Goal: Task Accomplishment & Management: Complete application form

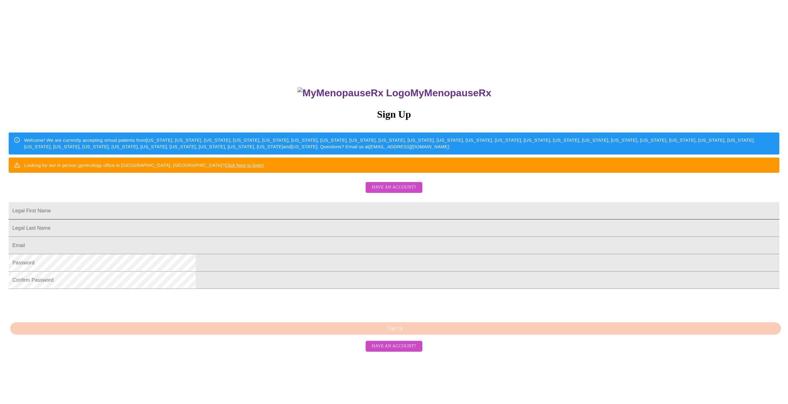
scroll to position [11, 0]
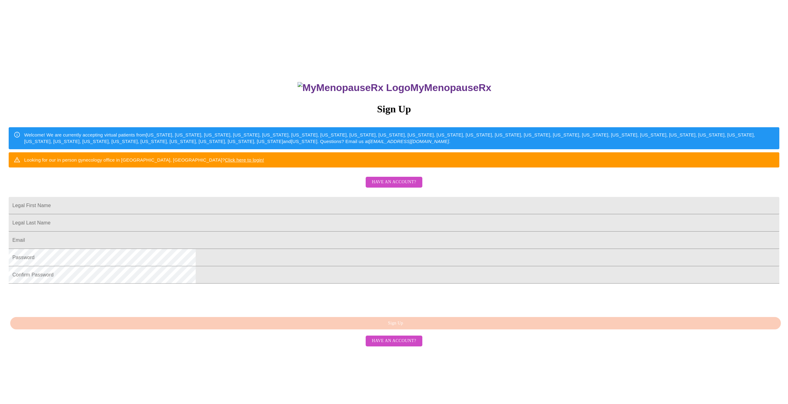
click at [396, 186] on span "Have an account?" at bounding box center [394, 182] width 44 height 8
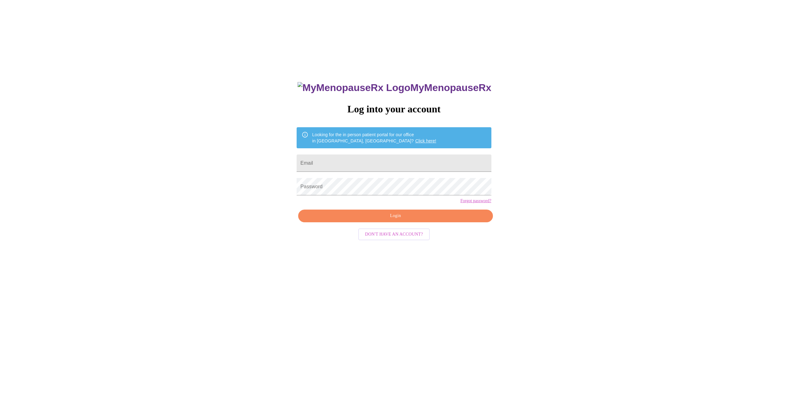
scroll to position [6, 0]
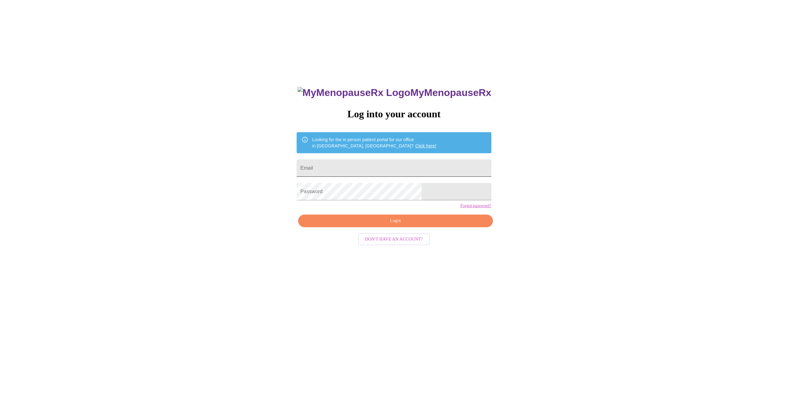
click at [365, 166] on input "Email" at bounding box center [393, 167] width 194 height 17
type input "dillemilya@gmail.com"
click at [403, 227] on button "Login" at bounding box center [395, 220] width 194 height 13
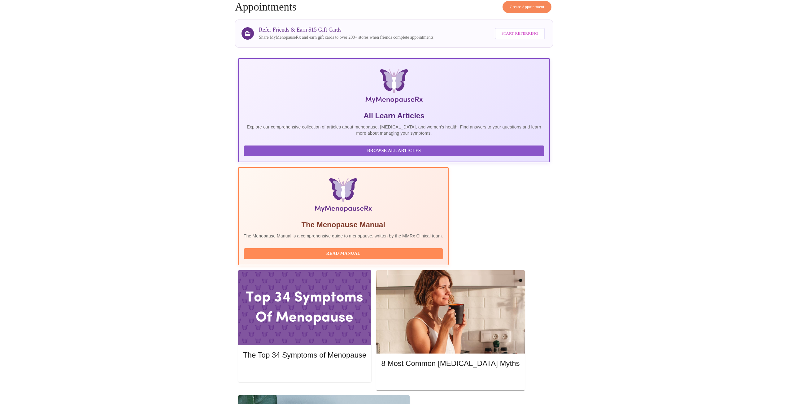
scroll to position [49, 0]
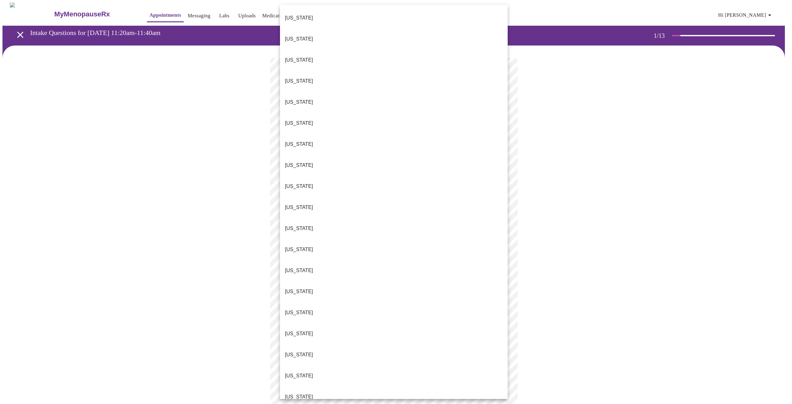
click at [486, 136] on body "MyMenopauseRx Appointments Messaging Labs Uploads Medications Community Refer a…" at bounding box center [395, 284] width 787 height 565
click at [295, 288] on p "Indiana" at bounding box center [299, 291] width 28 height 7
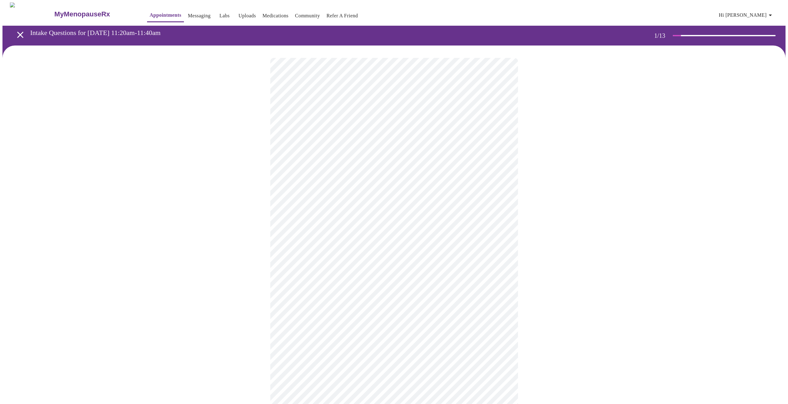
click at [337, 180] on body "MyMenopauseRx Appointments Messaging Labs Uploads Medications Community Refer a…" at bounding box center [393, 283] width 783 height 562
click at [305, 203] on li "Return" at bounding box center [394, 207] width 228 height 11
click at [504, 126] on body "MyMenopauseRx Appointments Messaging Labs Uploads Medications Community Refer a…" at bounding box center [395, 188] width 787 height 372
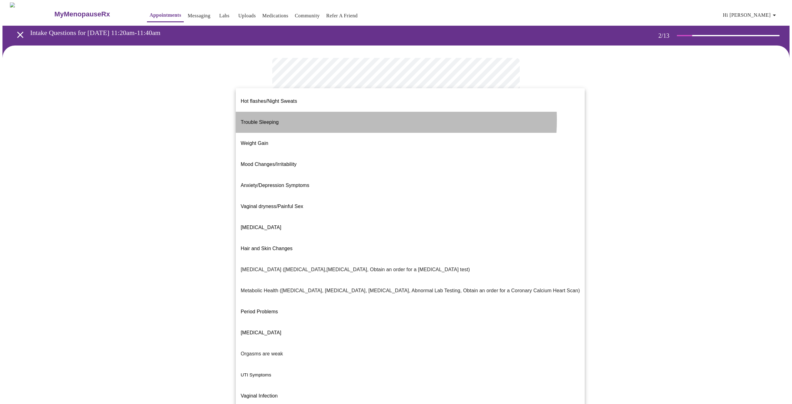
click at [366, 115] on li "Trouble Sleeping" at bounding box center [410, 122] width 349 height 21
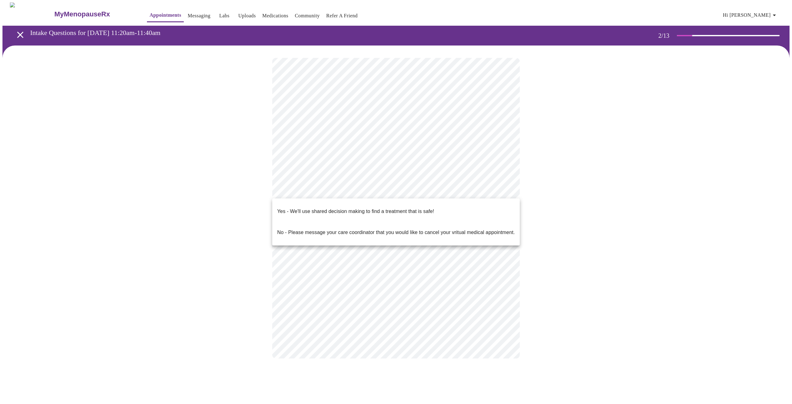
click at [507, 189] on body "MyMenopauseRx Appointments Messaging Labs Uploads Medications Community Refer a…" at bounding box center [395, 186] width 787 height 368
click at [408, 210] on p "Yes - We'll use shared decision making to find a treatment that is safe!" at bounding box center [355, 211] width 157 height 7
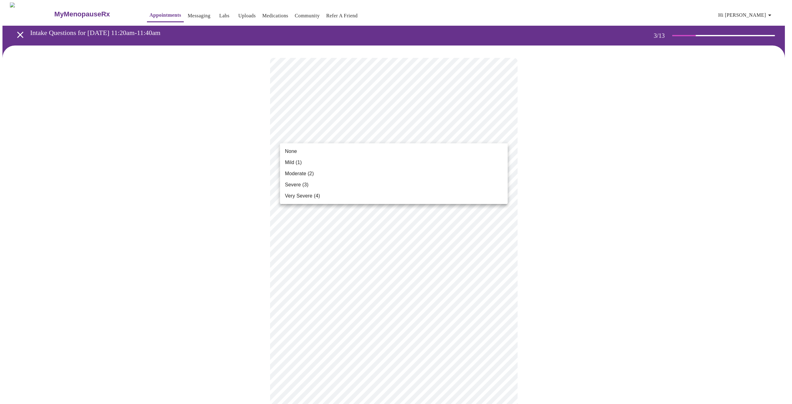
click at [483, 162] on li "Mild (1)" at bounding box center [394, 162] width 228 height 11
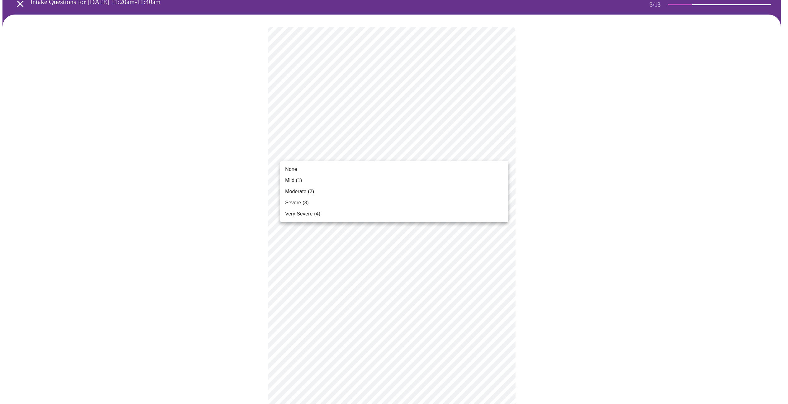
click at [502, 153] on body "MyMenopauseRx Appointments Messaging Labs Uploads Medications Community Refer a…" at bounding box center [393, 379] width 783 height 815
click at [469, 166] on li "None" at bounding box center [394, 169] width 228 height 11
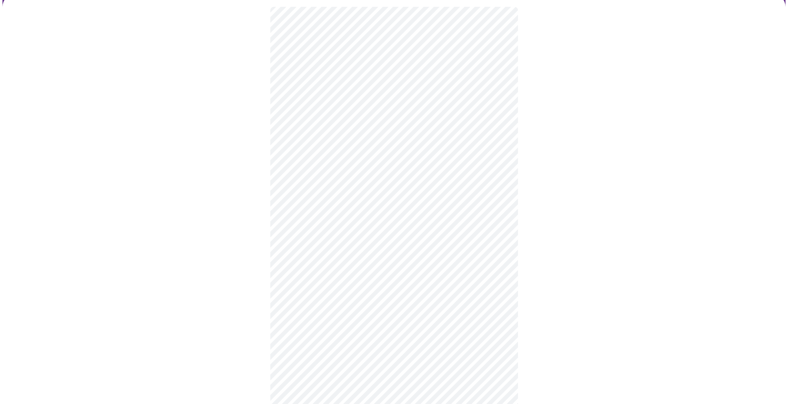
scroll to position [62, 0]
click at [482, 170] on body "MyMenopauseRx Appointments Messaging Labs Uploads Medications Community Refer a…" at bounding box center [395, 344] width 787 height 806
click at [396, 221] on li "Severe (3)" at bounding box center [394, 220] width 228 height 11
click at [457, 223] on body "MyMenopauseRx Appointments Messaging Labs Uploads Medications Community Refer a…" at bounding box center [393, 339] width 783 height 797
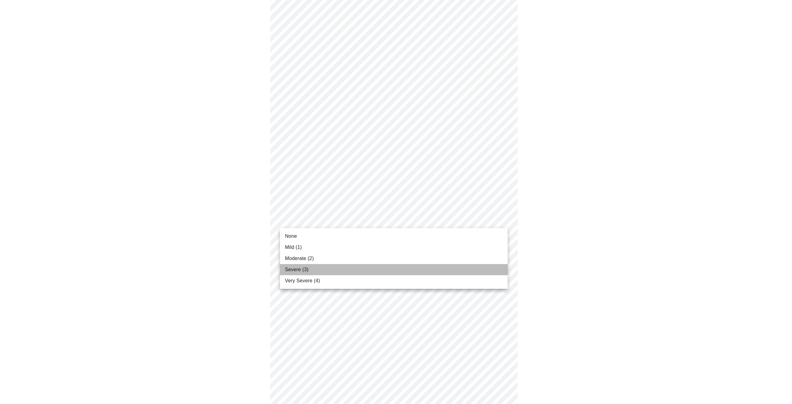
click at [389, 268] on li "Severe (3)" at bounding box center [394, 269] width 228 height 11
click at [456, 221] on body "MyMenopauseRx Appointments Messaging Labs Uploads Medications Community Refer a…" at bounding box center [395, 335] width 787 height 789
click at [435, 254] on li "Moderate (2)" at bounding box center [394, 258] width 228 height 11
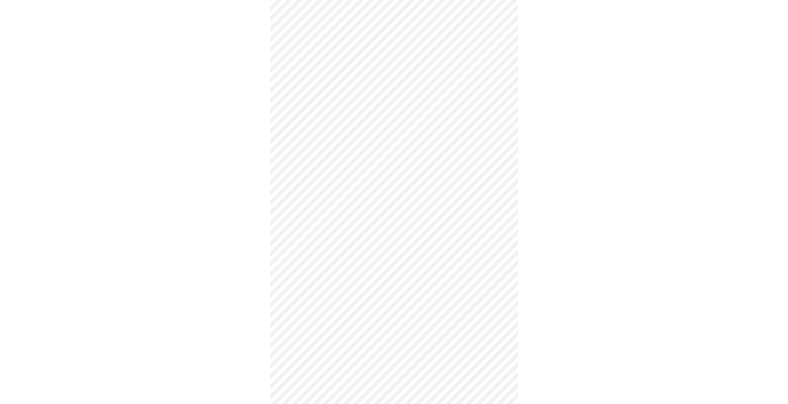
click at [440, 260] on body "MyMenopauseRx Appointments Messaging Labs Uploads Medications Community Refer a…" at bounding box center [393, 335] width 783 height 789
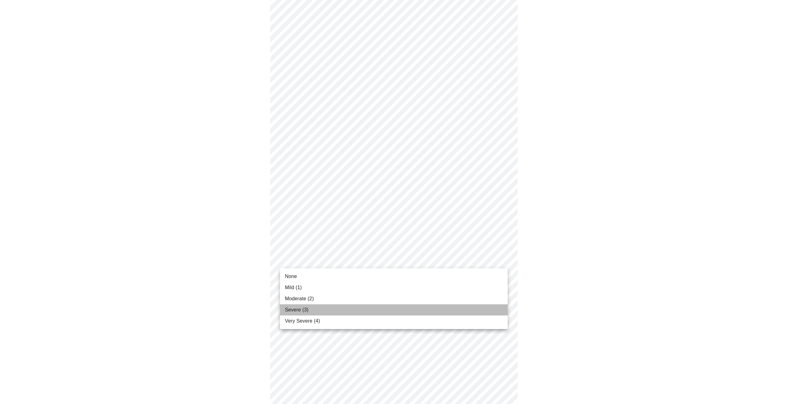
click at [296, 310] on span "Severe (3)" at bounding box center [297, 309] width 24 height 7
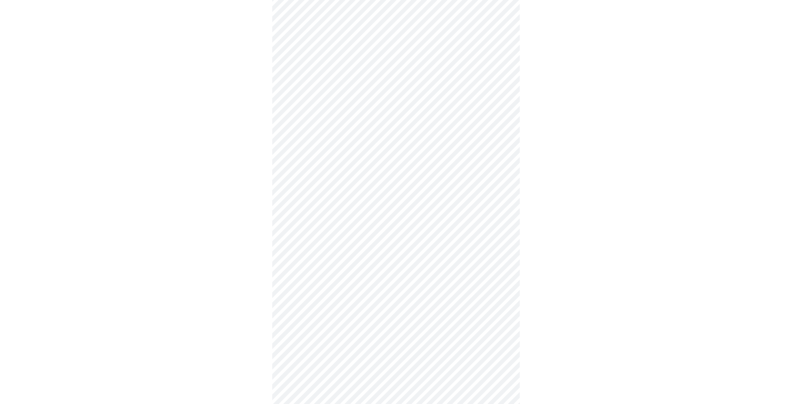
click at [502, 262] on body "MyMenopauseRx Appointments Messaging Labs Uploads Medications Community Refer a…" at bounding box center [395, 331] width 787 height 780
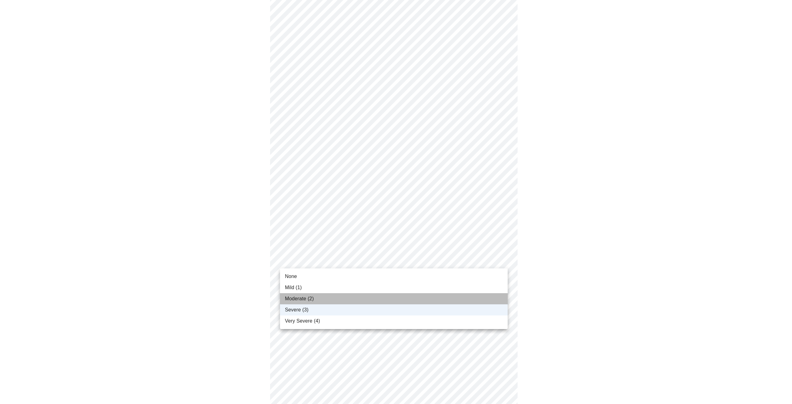
click at [443, 300] on li "Moderate (2)" at bounding box center [394, 298] width 228 height 11
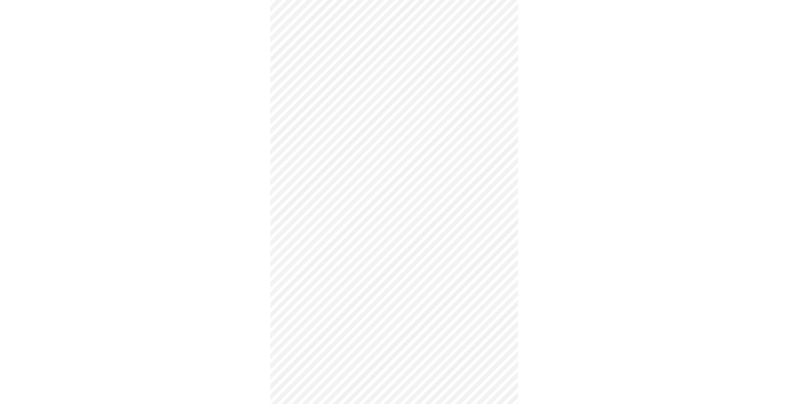
click at [446, 300] on body "MyMenopauseRx Appointments Messaging Labs Uploads Medications Community Refer a…" at bounding box center [393, 331] width 783 height 780
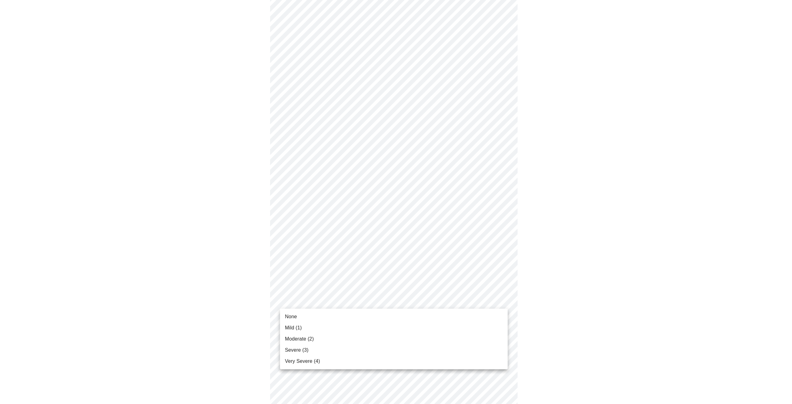
click at [395, 339] on li "Moderate (2)" at bounding box center [394, 338] width 228 height 11
click at [501, 256] on body "MyMenopauseRx Appointments Messaging Labs Uploads Medications Community Refer a…" at bounding box center [393, 233] width 783 height 771
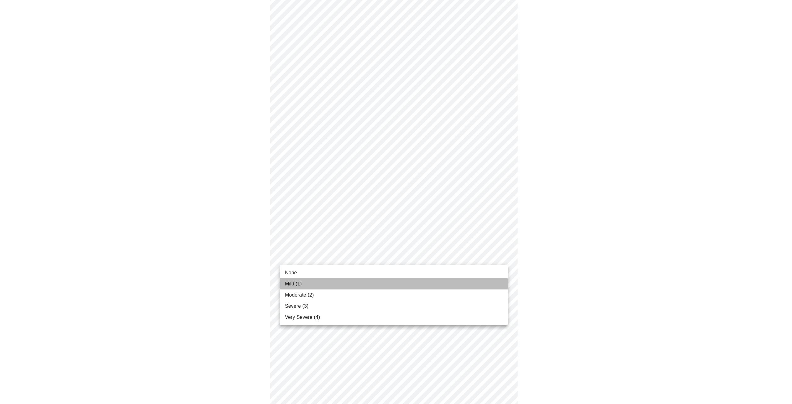
click at [456, 284] on li "Mild (1)" at bounding box center [394, 283] width 228 height 11
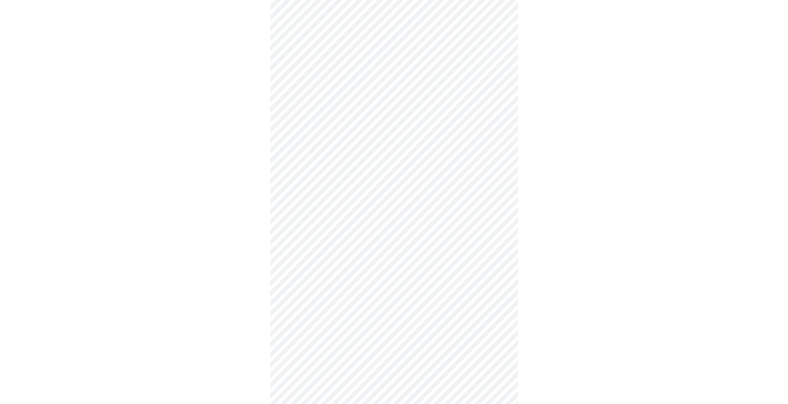
scroll to position [217, 0]
click at [495, 247] on body "MyMenopauseRx Appointments Messaging Labs Uploads Medications Community Refer a…" at bounding box center [395, 167] width 787 height 763
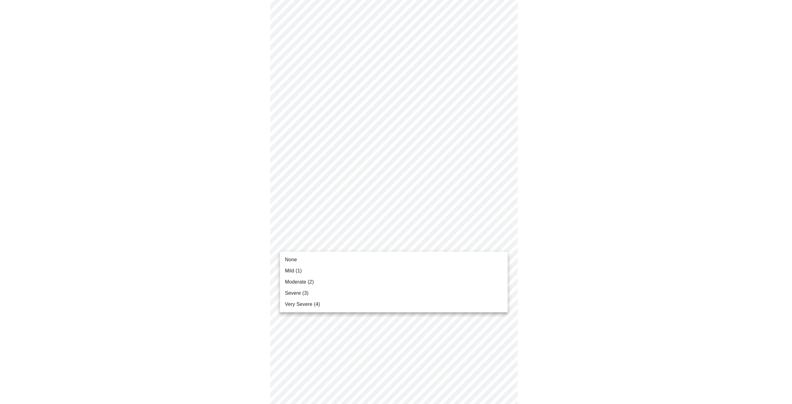
click at [456, 263] on li "None" at bounding box center [394, 259] width 228 height 11
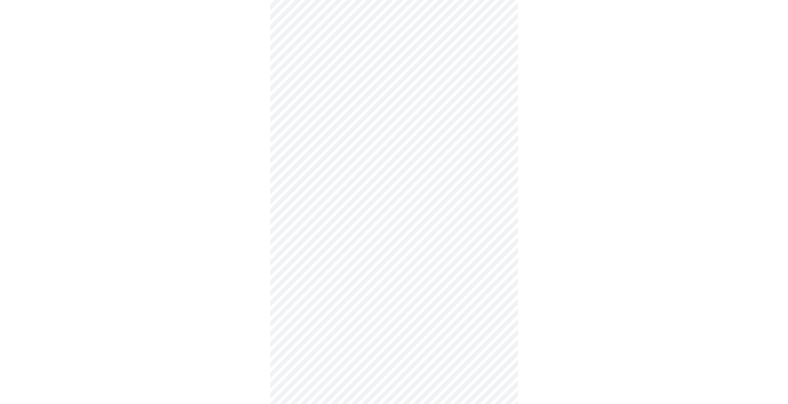
scroll to position [279, 0]
click at [472, 231] on body "MyMenopauseRx Appointments Messaging Labs Uploads Medications Community Refer a…" at bounding box center [395, 101] width 787 height 754
click at [464, 244] on li "None" at bounding box center [394, 246] width 228 height 11
click at [479, 218] on body "MyMenopauseRx Appointments Messaging Labs Uploads Medications Community Refer a…" at bounding box center [395, 34] width 787 height 745
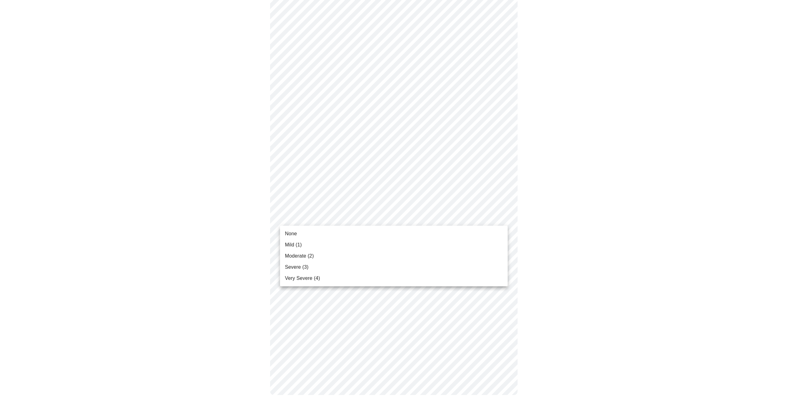
click at [469, 233] on li "None" at bounding box center [394, 233] width 228 height 11
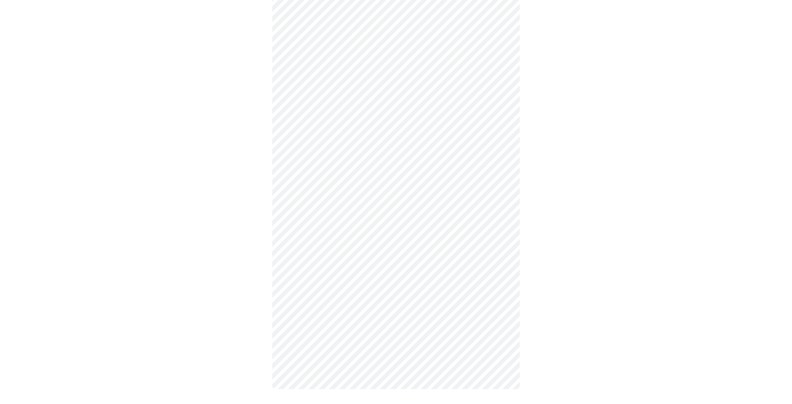
scroll to position [333, 0]
click at [469, 271] on body "MyMenopauseRx Appointments Messaging Labs Uploads Medications Community Refer a…" at bounding box center [393, 38] width 783 height 737
click at [425, 298] on li "Mild (1)" at bounding box center [394, 301] width 228 height 11
click at [462, 257] on body "MyMenopauseRx Appointments Messaging Labs Uploads Medications Community Refer a…" at bounding box center [395, 203] width 787 height 586
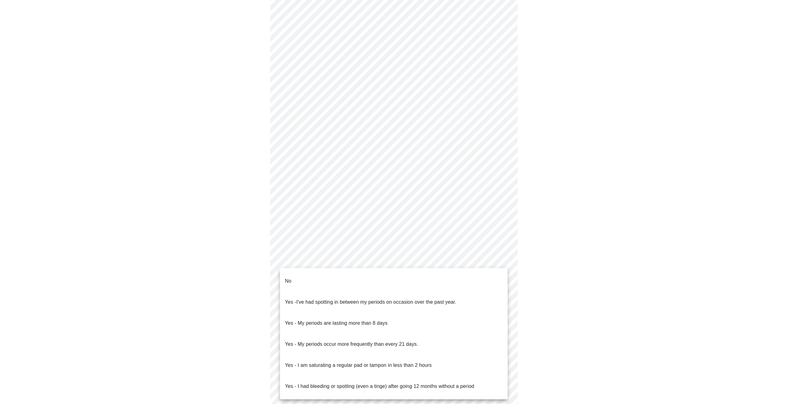
click at [457, 274] on li "No" at bounding box center [394, 280] width 228 height 21
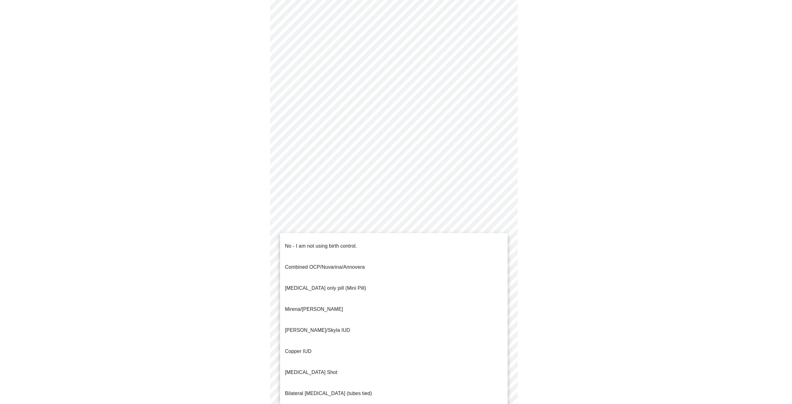
click at [460, 304] on body "MyMenopauseRx Appointments Messaging Labs Uploads Medications Community Refer a…" at bounding box center [395, 201] width 787 height 582
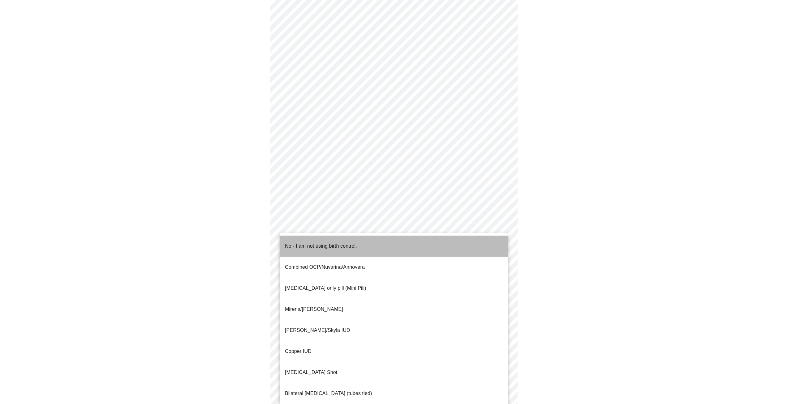
click at [446, 243] on li "No - I am not using birth control." at bounding box center [394, 245] width 228 height 21
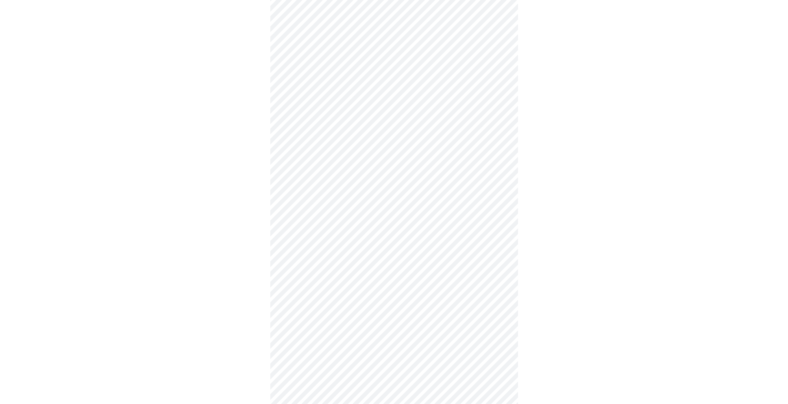
scroll to position [155, 0]
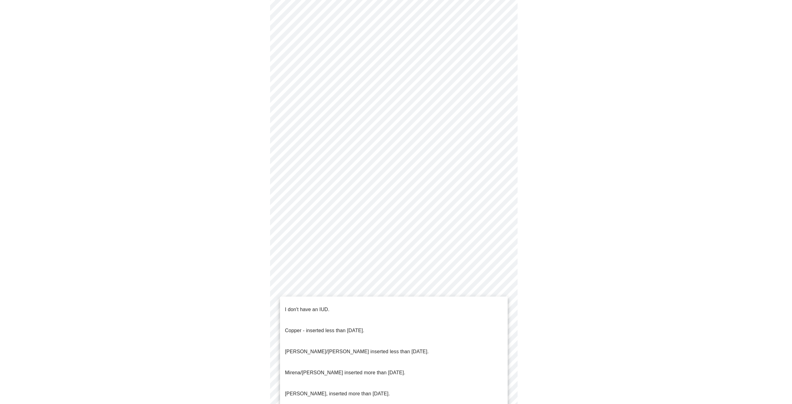
click at [458, 287] on body "MyMenopauseRx Appointments Messaging Labs Uploads Medications Community Refer a…" at bounding box center [395, 137] width 787 height 578
click at [432, 306] on li "I don't have an IUD." at bounding box center [394, 309] width 228 height 21
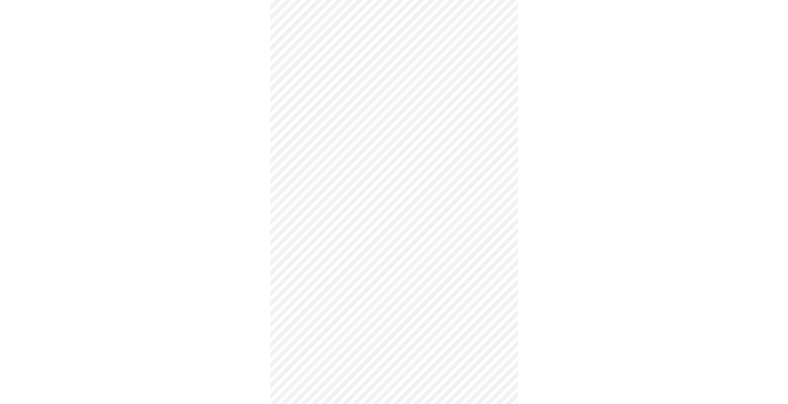
click at [435, 337] on body "MyMenopauseRx Appointments Messaging Labs Uploads Medications Community Refer a…" at bounding box center [393, 135] width 783 height 575
click at [411, 348] on li "Yes" at bounding box center [394, 354] width 228 height 21
click at [463, 249] on li "Yes" at bounding box center [394, 254] width 228 height 21
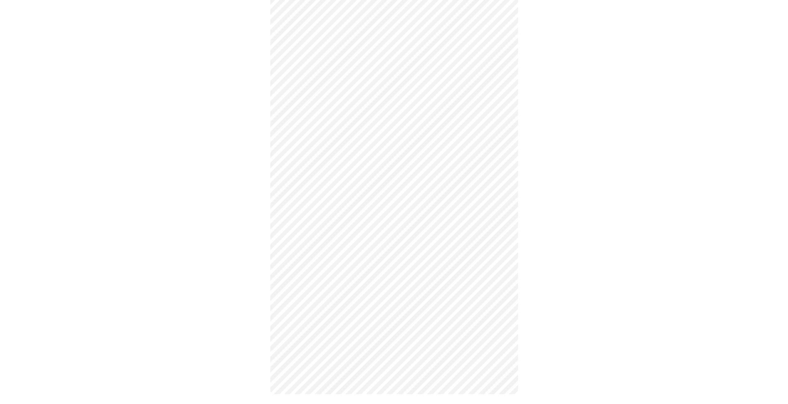
scroll to position [0, 0]
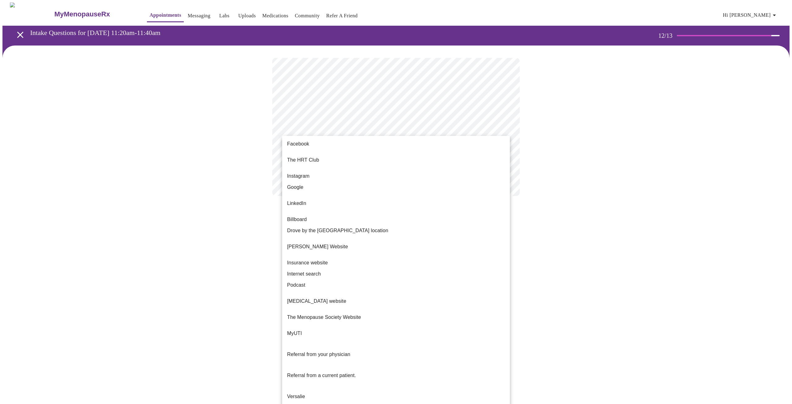
click at [507, 127] on body "MyMenopauseRx Appointments Messaging Labs Uploads Medications Community Refer a…" at bounding box center [395, 105] width 787 height 206
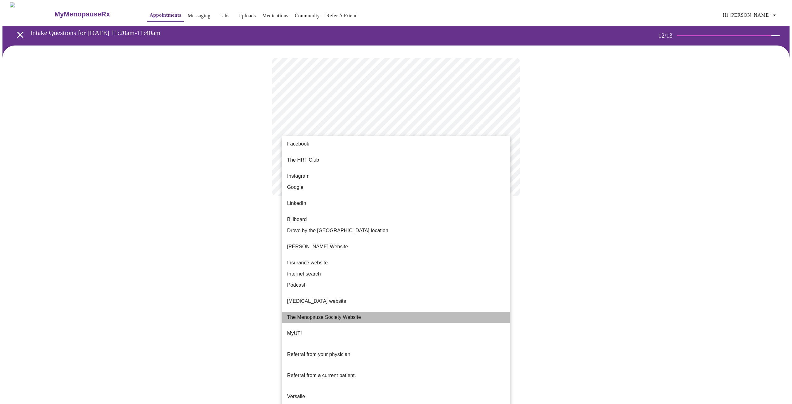
click at [415, 312] on li "The Menopause Society Website" at bounding box center [396, 317] width 228 height 11
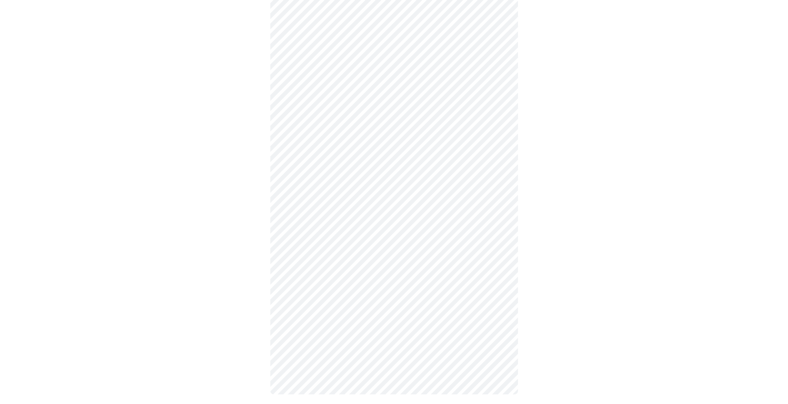
scroll to position [188, 0]
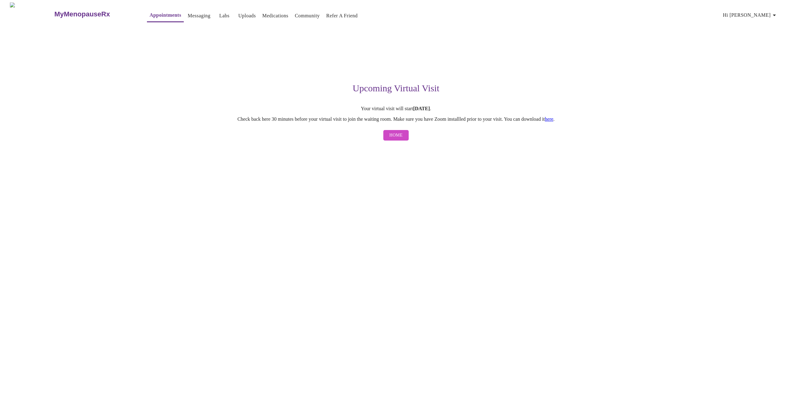
click at [773, 15] on span "Hi Emily" at bounding box center [750, 15] width 55 height 9
click at [763, 24] on li "Billing" at bounding box center [767, 24] width 28 height 11
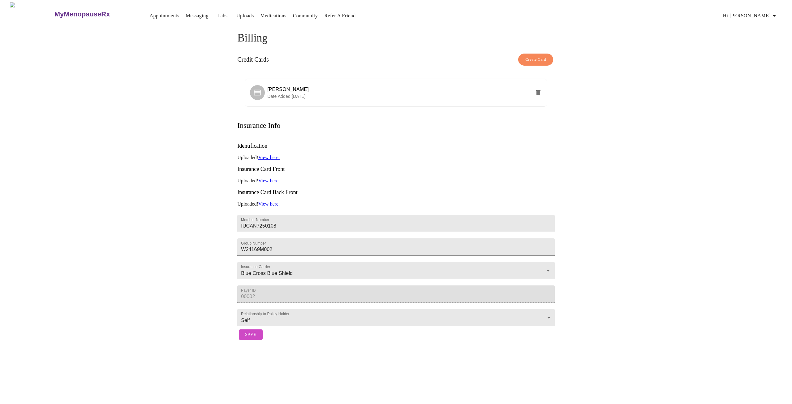
click at [772, 14] on span "Hi Emily" at bounding box center [750, 15] width 55 height 9
click at [767, 36] on li "Invoices" at bounding box center [767, 35] width 28 height 11
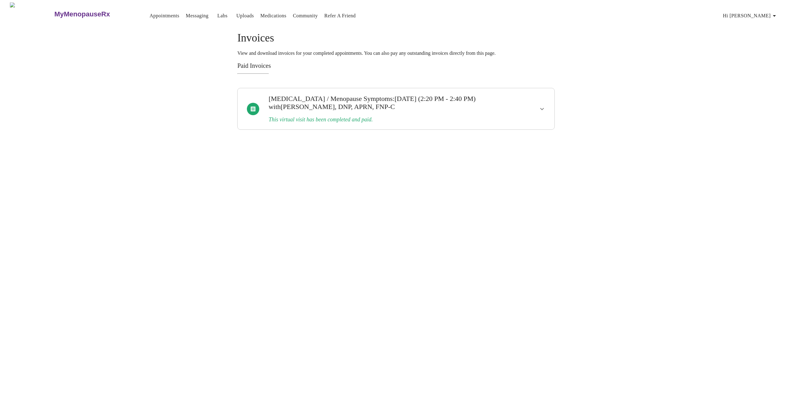
click at [380, 107] on span "with Jillian Montefusco, DNP, APRN, FNP-C" at bounding box center [332, 107] width 126 height 8
click at [341, 116] on h3 "This virtual visit has been completed and paid." at bounding box center [381, 119] width 224 height 6
click at [542, 106] on icon "show more" at bounding box center [541, 108] width 7 height 7
click at [525, 209] on span "View Invoice" at bounding box center [524, 205] width 31 height 8
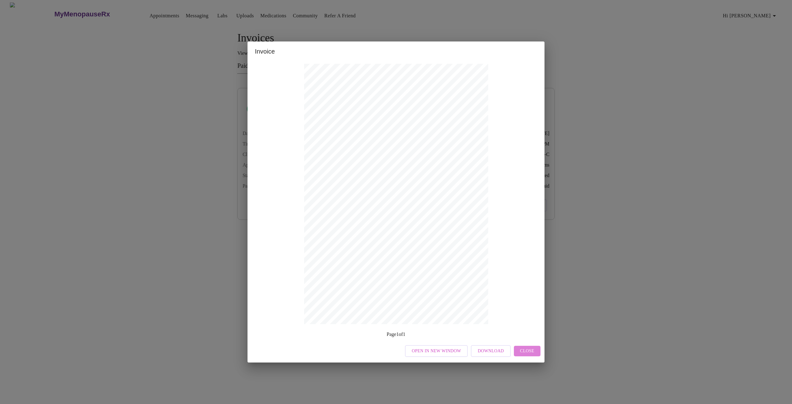
click at [529, 356] on button "Close" at bounding box center [527, 351] width 27 height 11
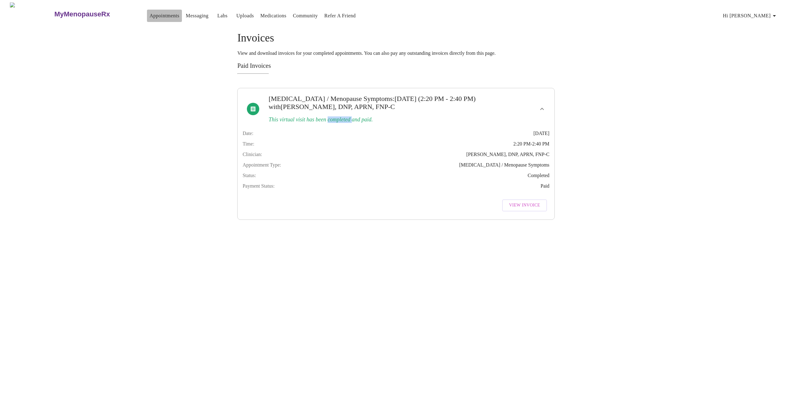
click at [149, 11] on link "Appointments" at bounding box center [164, 15] width 30 height 9
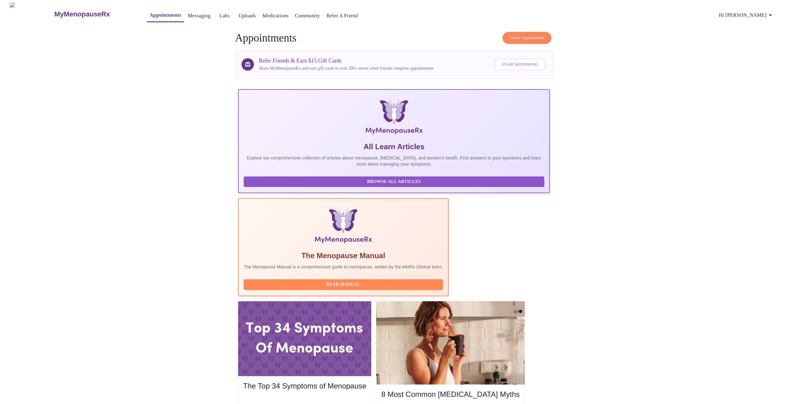
click at [54, 11] on h3 "MyMenopauseRx" at bounding box center [82, 14] width 56 height 8
click at [768, 14] on span "Hi Emily" at bounding box center [746, 15] width 55 height 9
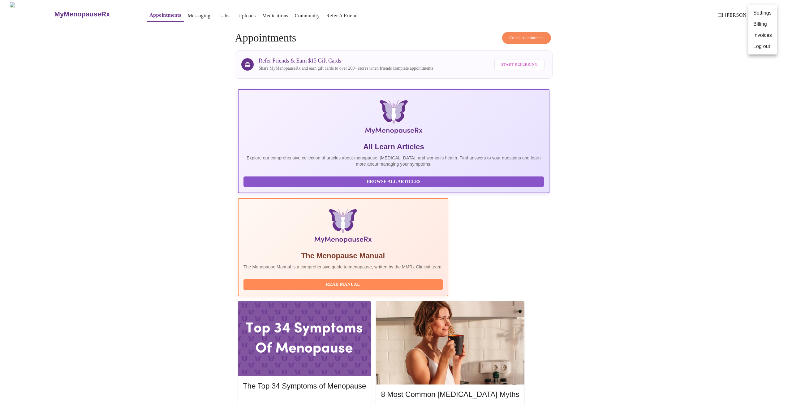
click at [758, 44] on li "Log out" at bounding box center [763, 46] width 28 height 11
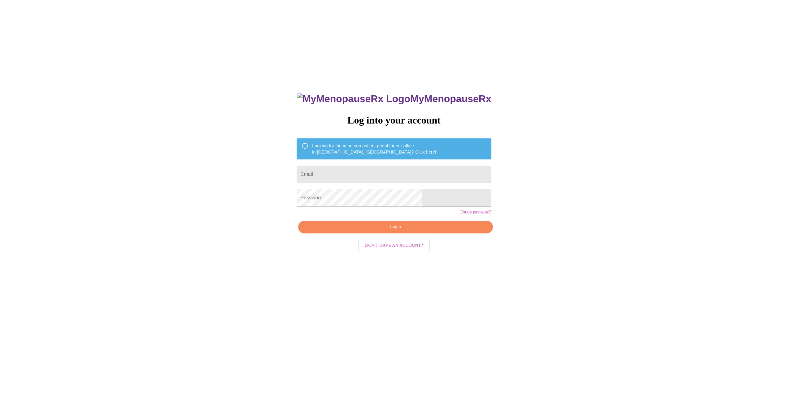
click at [432, 93] on h3 "MyMenopauseRx" at bounding box center [394, 98] width 194 height 11
click at [334, 81] on div "MyMenopauseRx Log into your account Looking for the in person patient portal fo…" at bounding box center [393, 244] width 783 height 485
